Goal: Navigation & Orientation: Find specific page/section

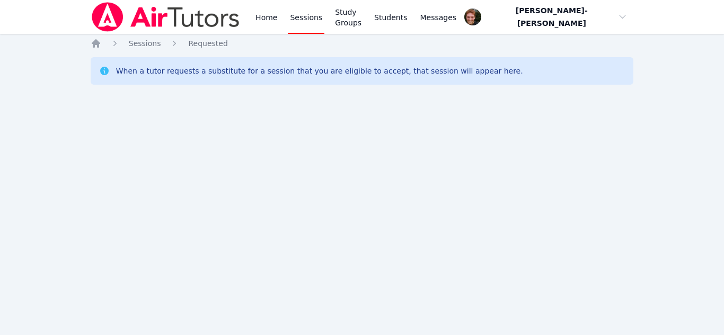
click at [23, 125] on div "Home Sessions Study Groups Students Messages Open user menu Vincent Astray-Cane…" at bounding box center [362, 167] width 724 height 335
